Goal: Transaction & Acquisition: Purchase product/service

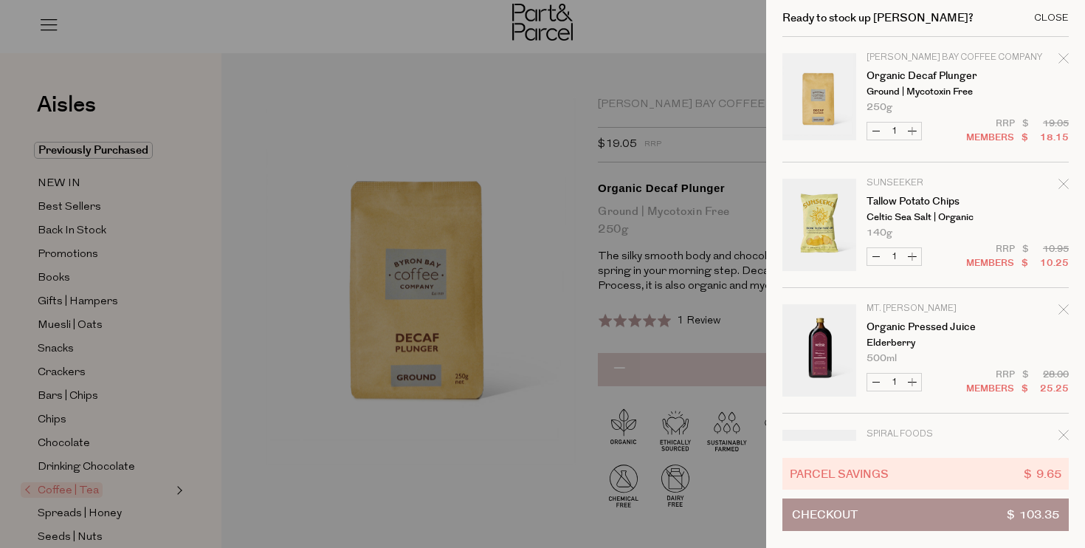
click at [1060, 14] on div "Close" at bounding box center [1051, 18] width 35 height 10
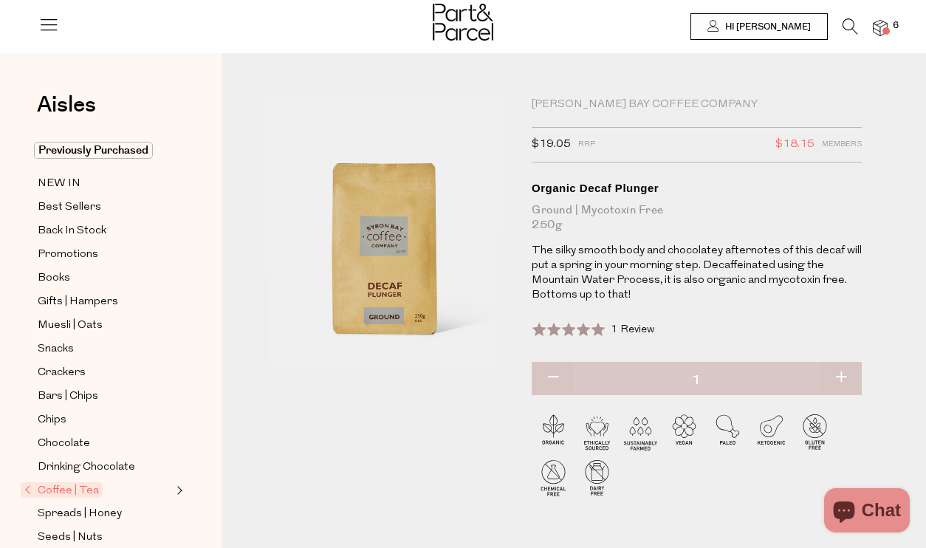
click at [901, 23] on span "6" at bounding box center [895, 25] width 13 height 13
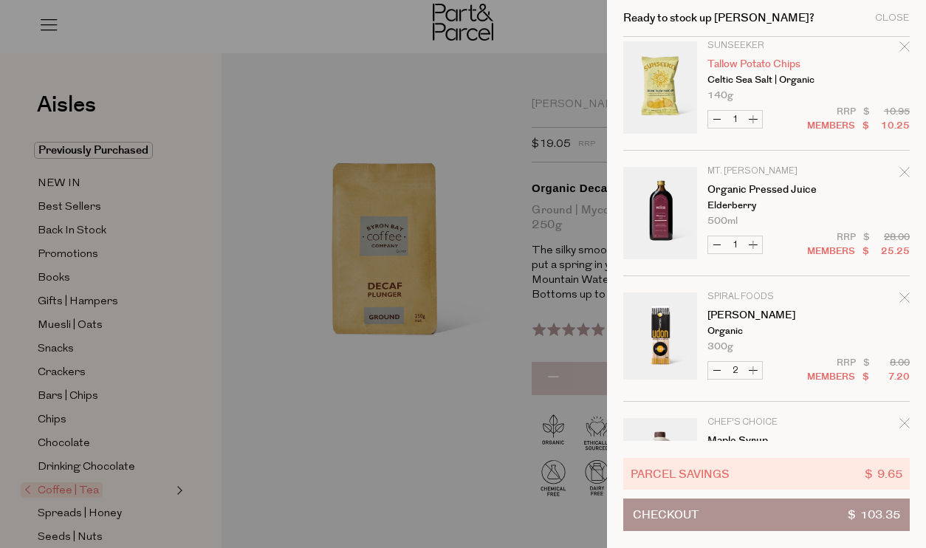
scroll to position [137, 0]
click at [738, 211] on p "Elderberry" at bounding box center [764, 207] width 114 height 10
click at [732, 202] on p "Elderberry" at bounding box center [764, 207] width 114 height 10
click at [731, 188] on link "Organic Pressed Juice" at bounding box center [764, 190] width 114 height 10
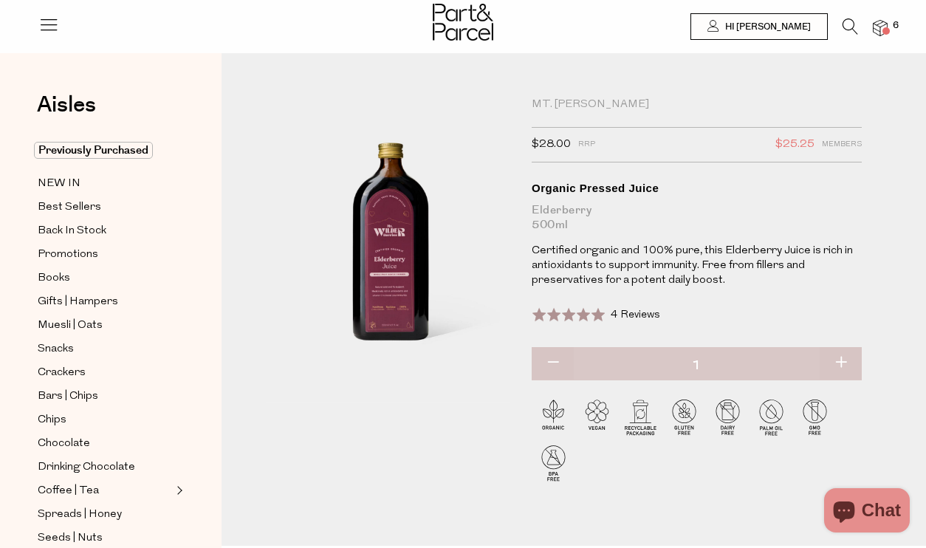
click at [887, 27] on span at bounding box center [885, 30] width 7 height 7
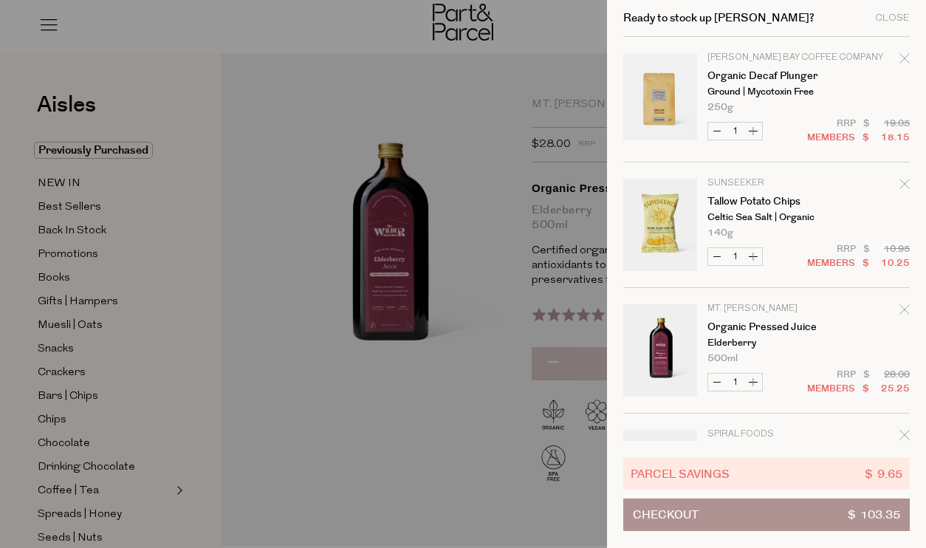
click at [906, 311] on icon "Remove Organic Pressed Juice" at bounding box center [904, 309] width 10 height 10
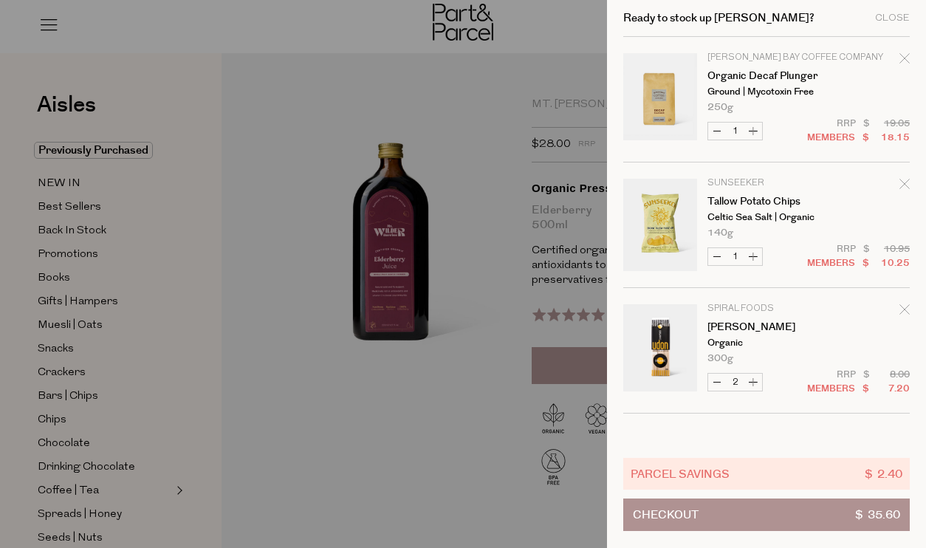
click at [906, 311] on icon "Remove Udon Noodles" at bounding box center [904, 309] width 10 height 10
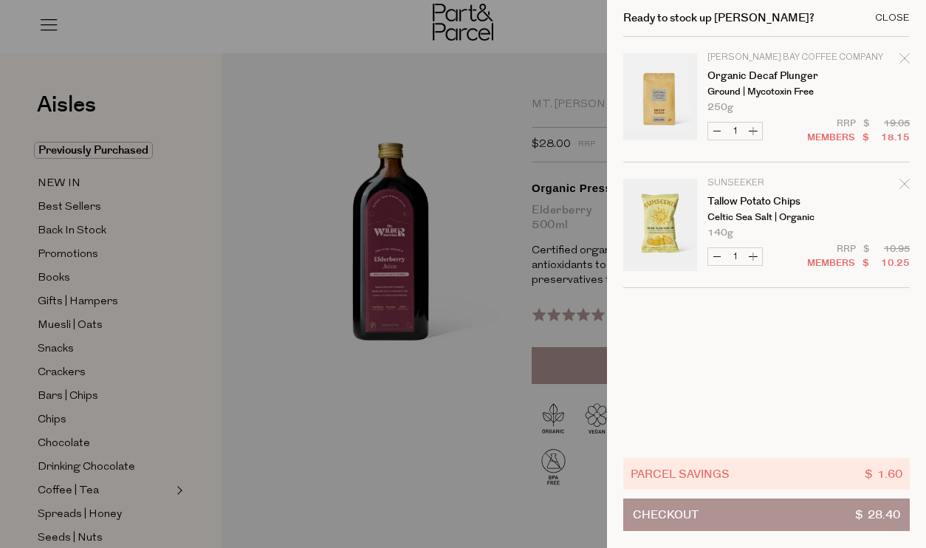
click at [902, 20] on div "Close" at bounding box center [892, 18] width 35 height 10
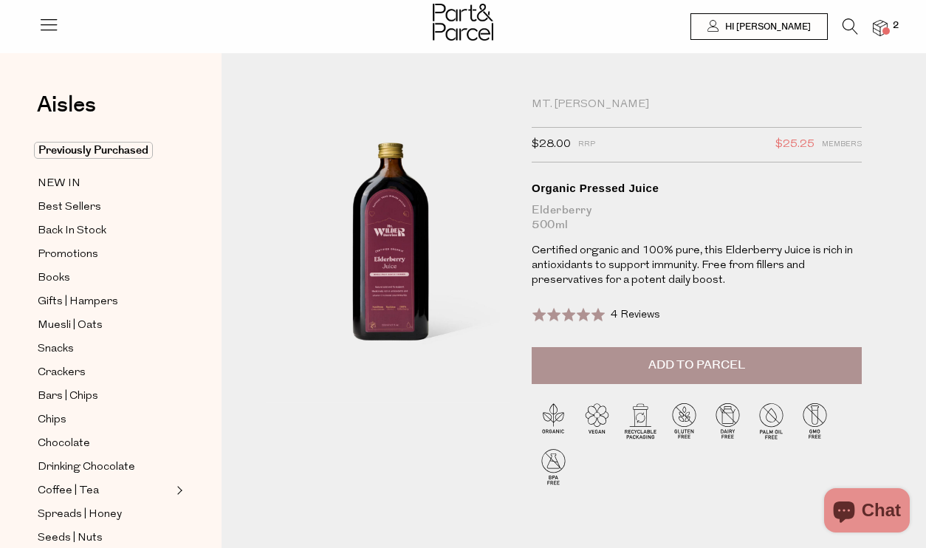
click at [851, 27] on icon at bounding box center [850, 26] width 16 height 16
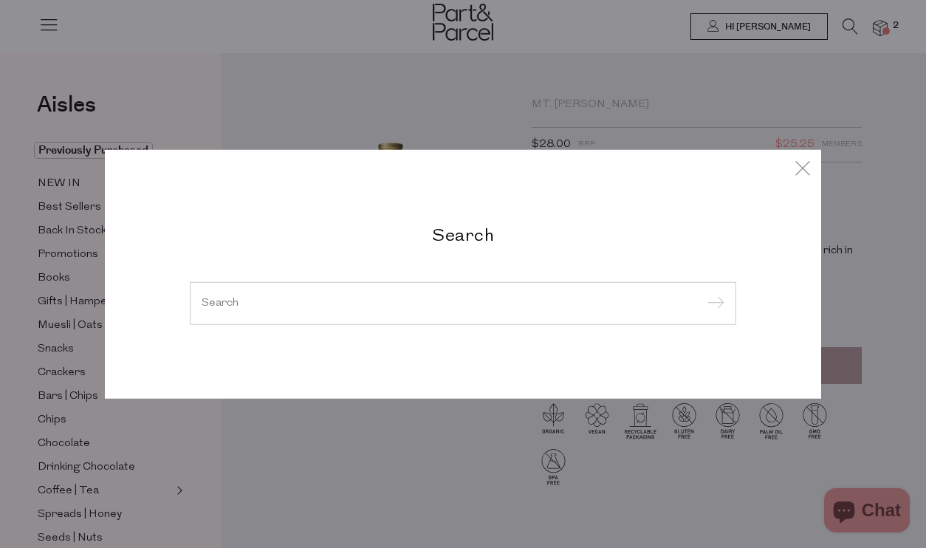
type input "a"
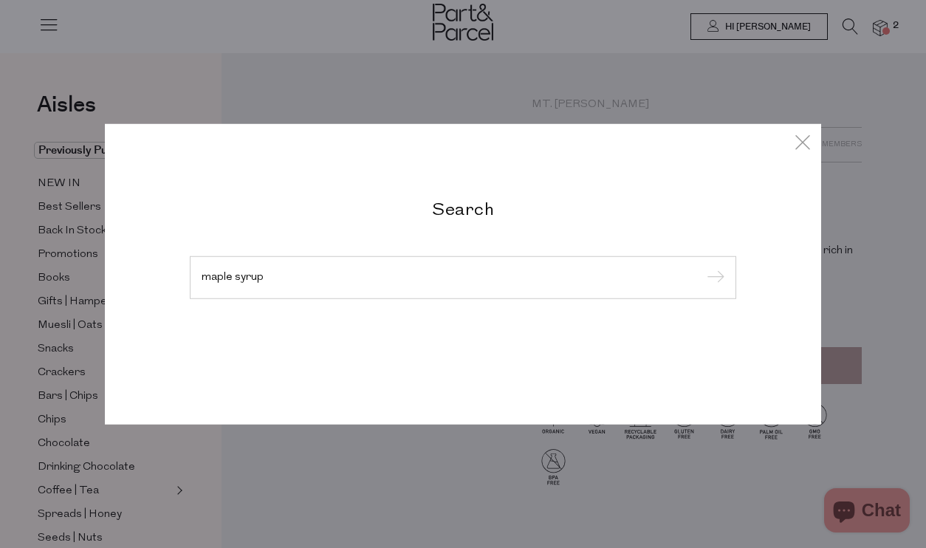
type input "maple syrup"
click at [702, 267] on input "submit" at bounding box center [713, 278] width 22 height 22
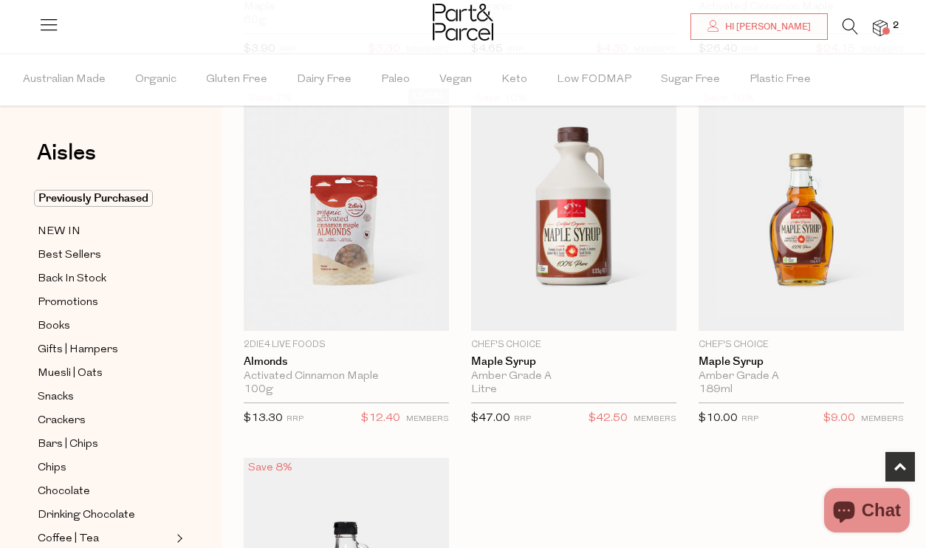
scroll to position [425, 0]
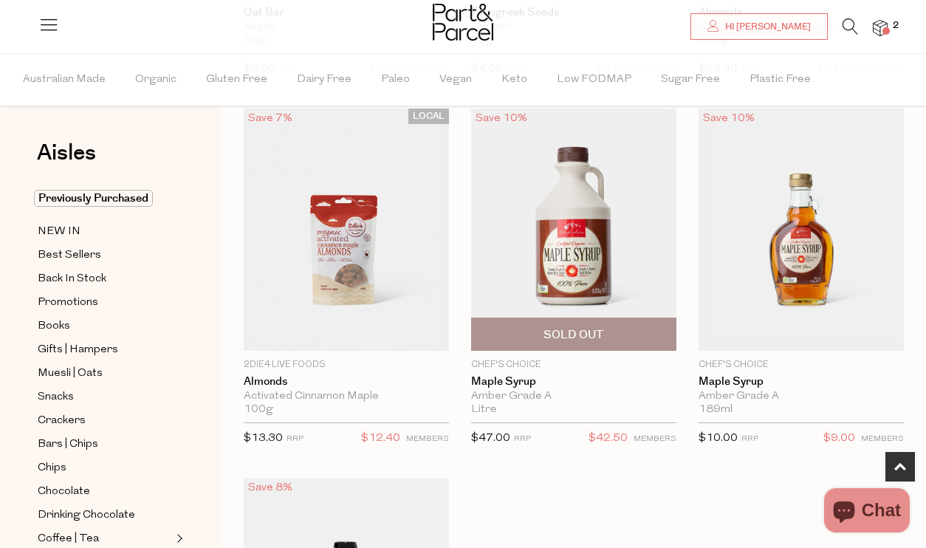
click at [651, 235] on img at bounding box center [573, 230] width 205 height 242
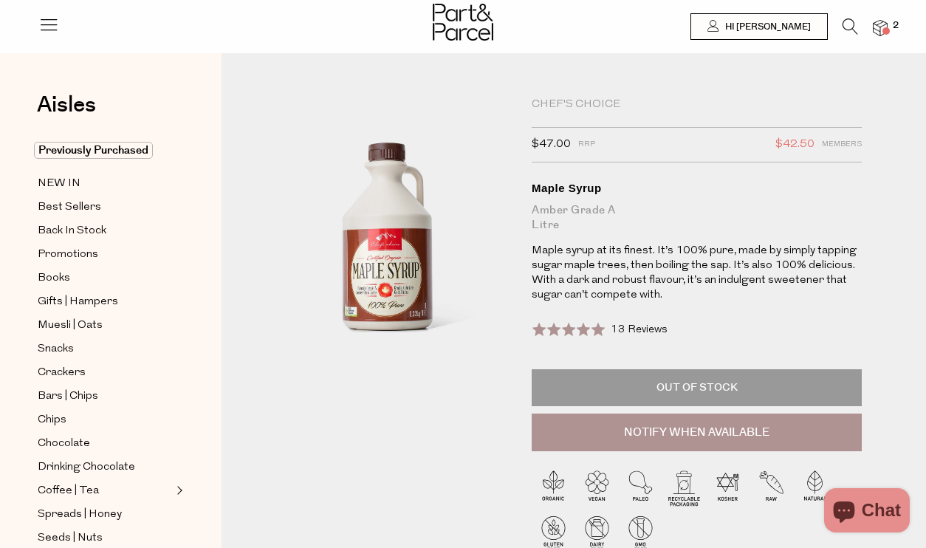
click at [873, 32] on img at bounding box center [880, 28] width 15 height 17
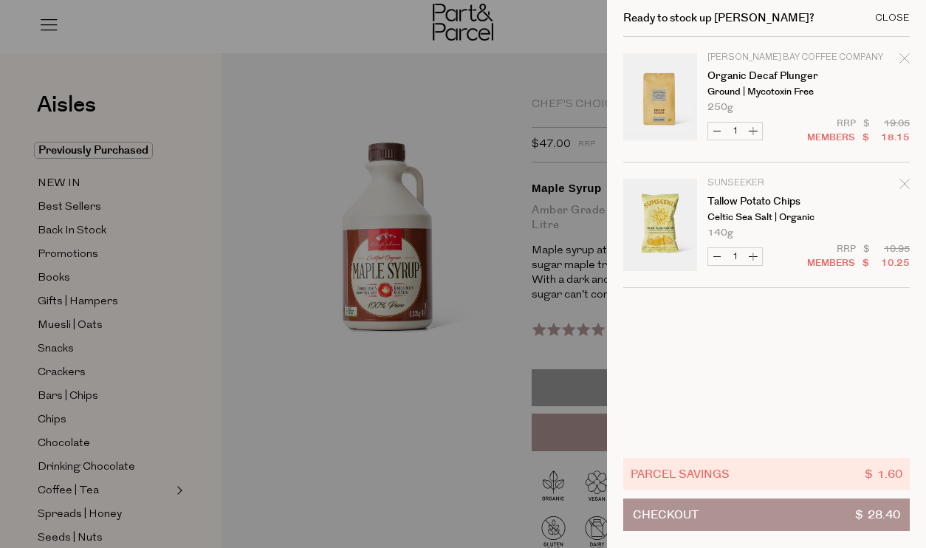
click at [893, 17] on div "Close" at bounding box center [892, 18] width 35 height 10
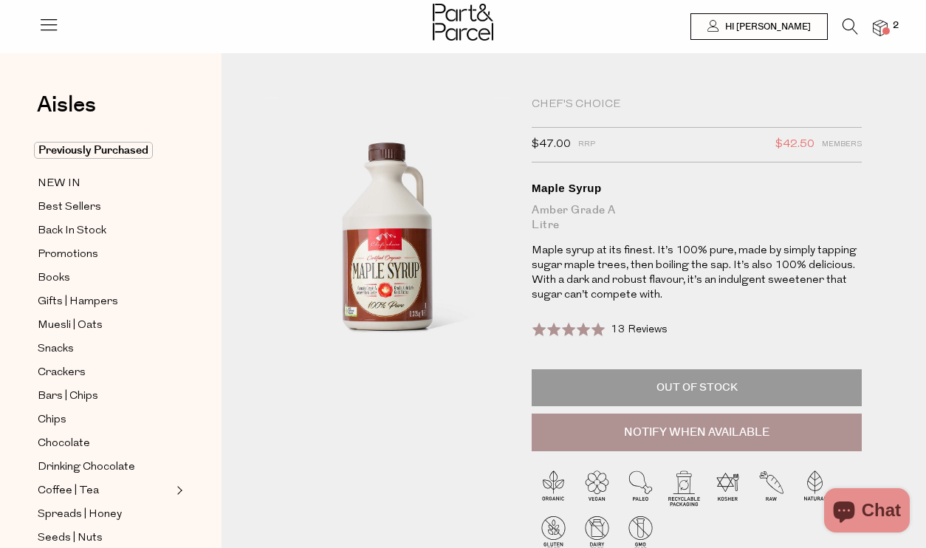
click at [843, 29] on icon at bounding box center [850, 26] width 16 height 16
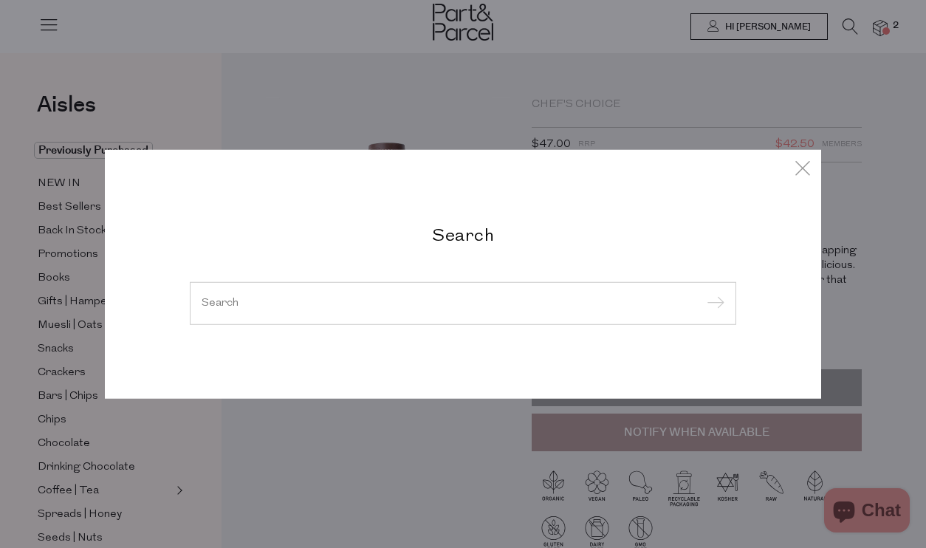
click at [621, 92] on div "Search" at bounding box center [463, 274] width 864 height 548
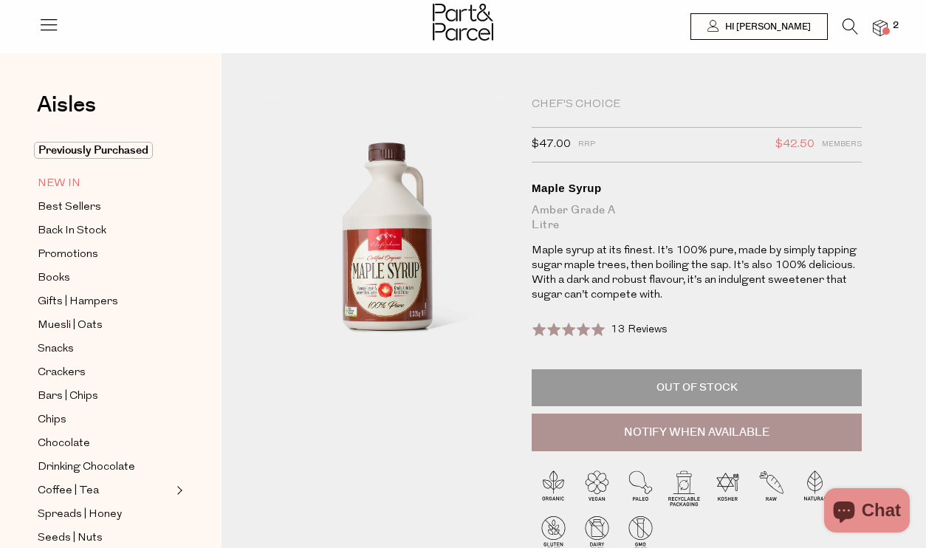
click at [77, 188] on span "NEW IN" at bounding box center [59, 184] width 43 height 18
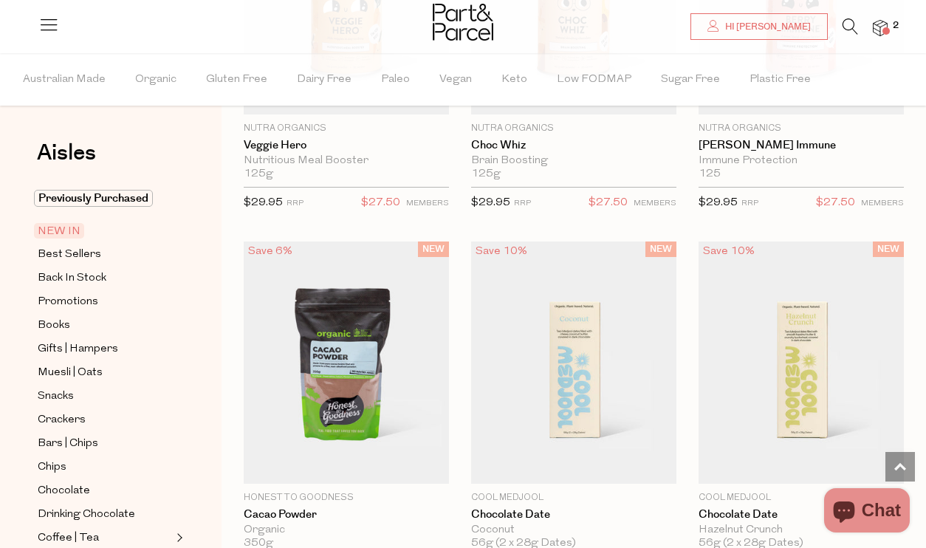
scroll to position [399, 0]
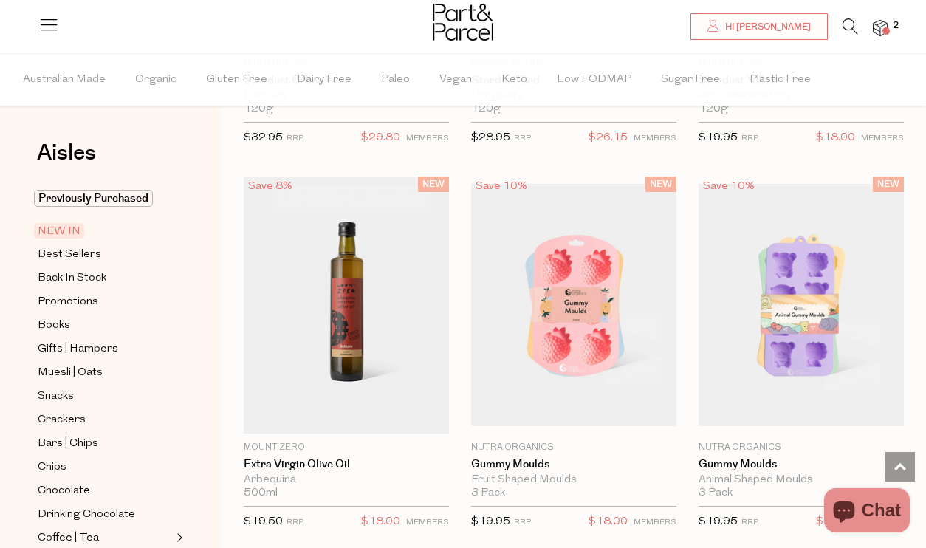
click at [891, 27] on span "2" at bounding box center [895, 25] width 13 height 13
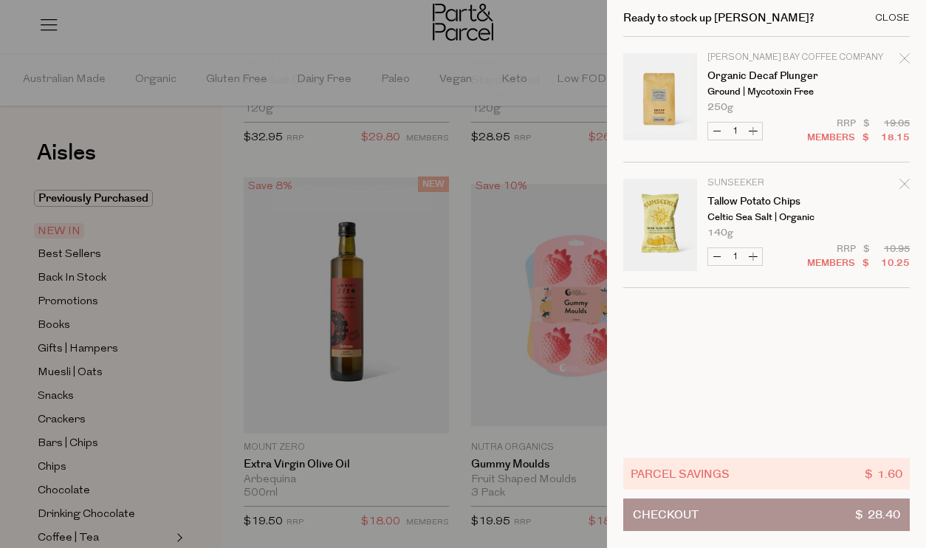
click at [888, 21] on div "Close" at bounding box center [892, 18] width 35 height 10
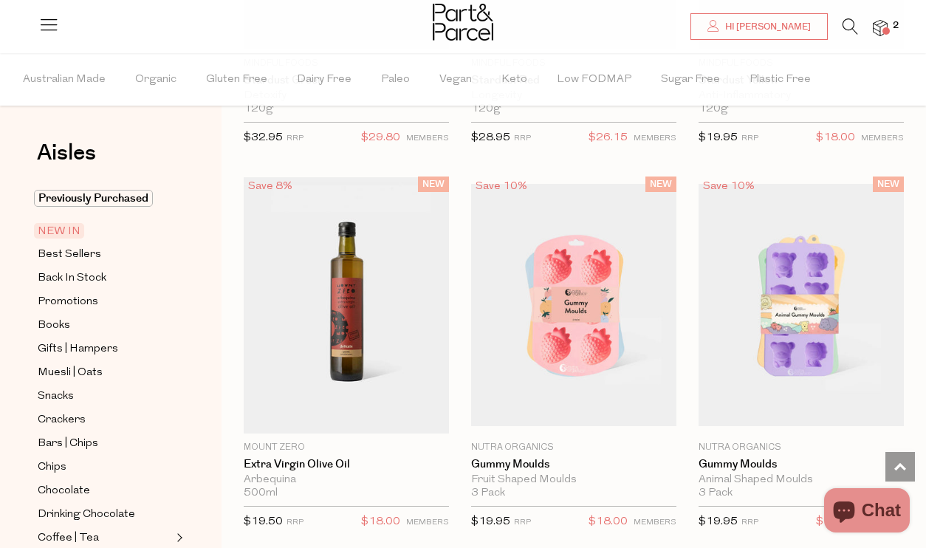
click at [849, 30] on icon at bounding box center [850, 26] width 16 height 16
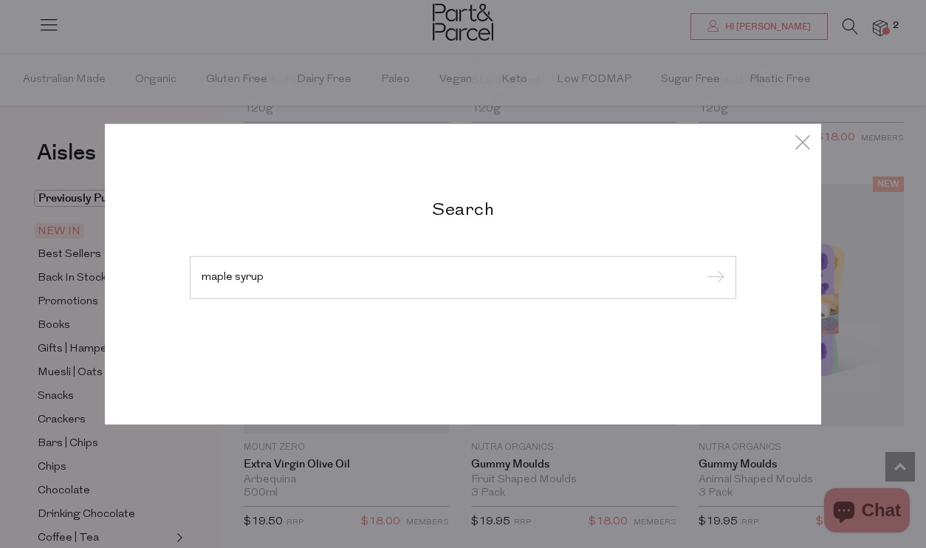
type input "maple syrup"
click at [702, 267] on input "submit" at bounding box center [713, 278] width 22 height 22
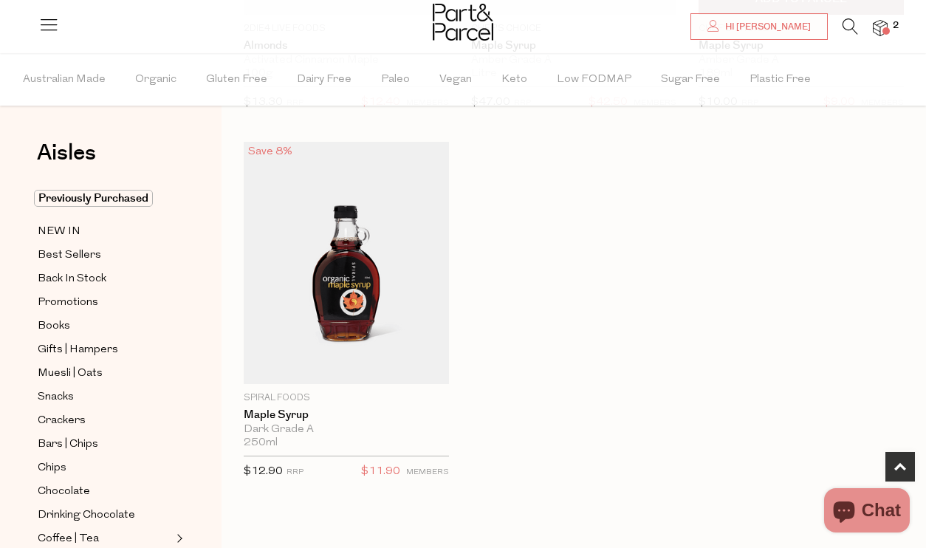
scroll to position [766, 0]
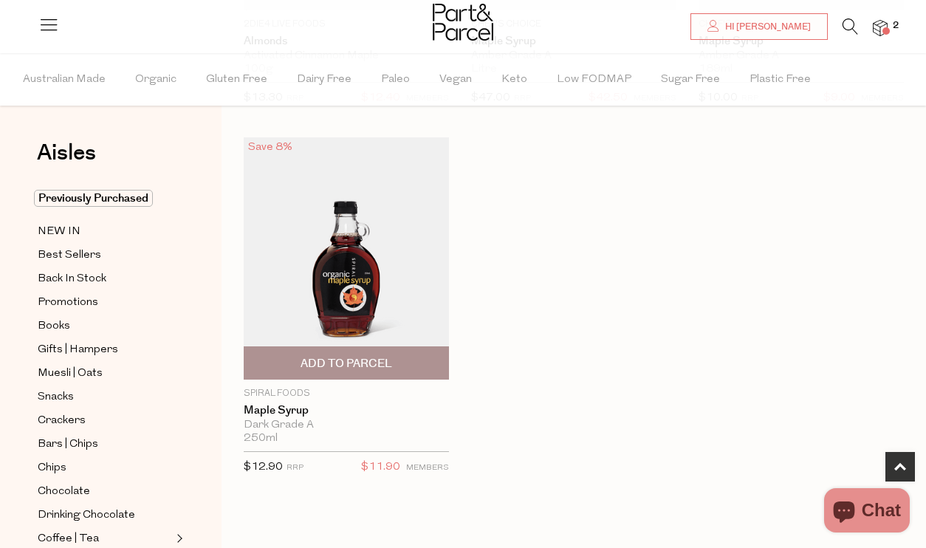
click at [377, 217] on img at bounding box center [346, 258] width 205 height 242
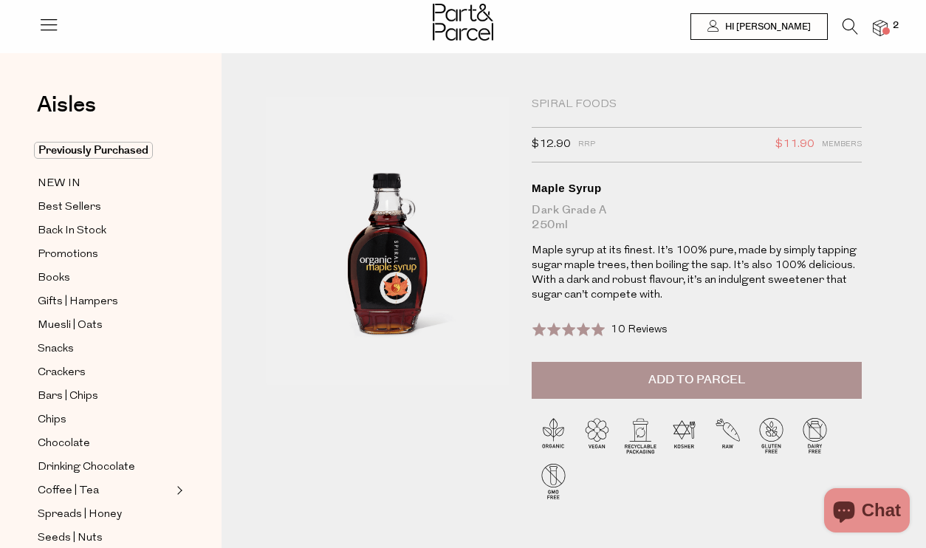
click at [879, 23] on img at bounding box center [880, 28] width 15 height 17
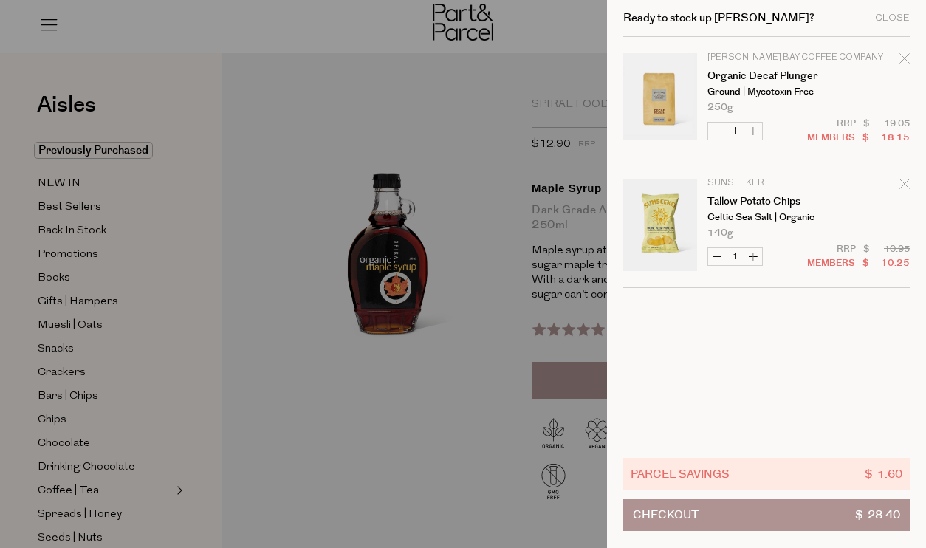
click at [881, 26] on div "Ready to stock up [PERSON_NAME]? Close" at bounding box center [766, 18] width 286 height 37
click at [885, 10] on div "Ready to stock up [PERSON_NAME]? Close" at bounding box center [766, 18] width 286 height 37
click at [887, 17] on div "Close" at bounding box center [892, 18] width 35 height 10
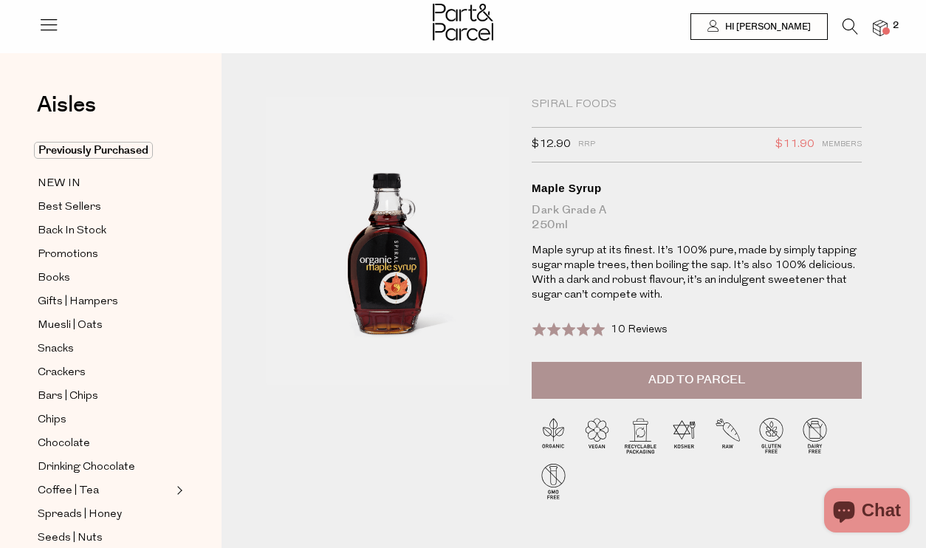
click at [882, 21] on img at bounding box center [880, 28] width 15 height 17
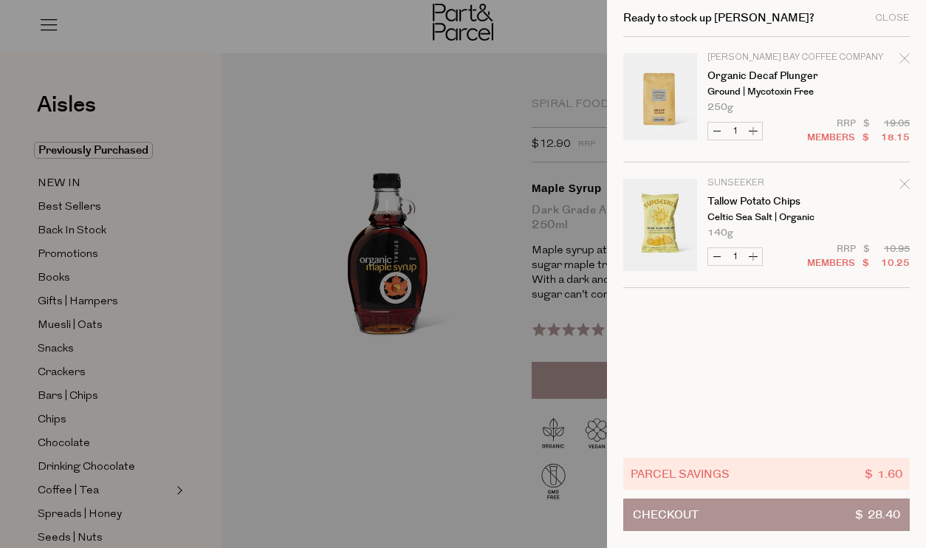
click at [882, 21] on div "Close" at bounding box center [892, 18] width 35 height 10
